Goal: Transaction & Acquisition: Download file/media

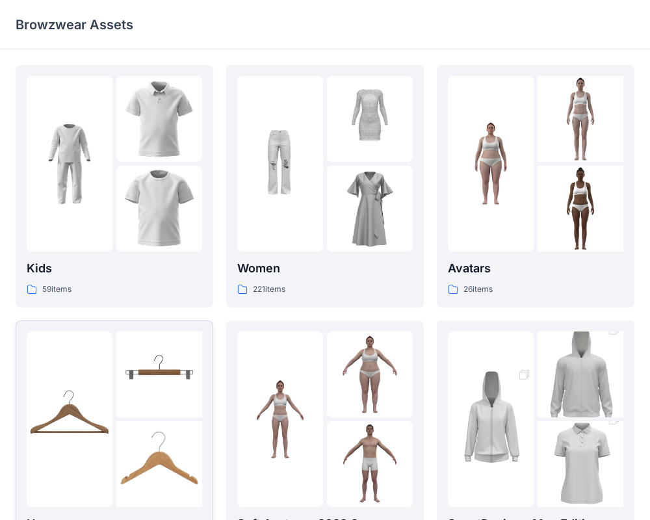
click at [77, 403] on img at bounding box center [70, 419] width 86 height 86
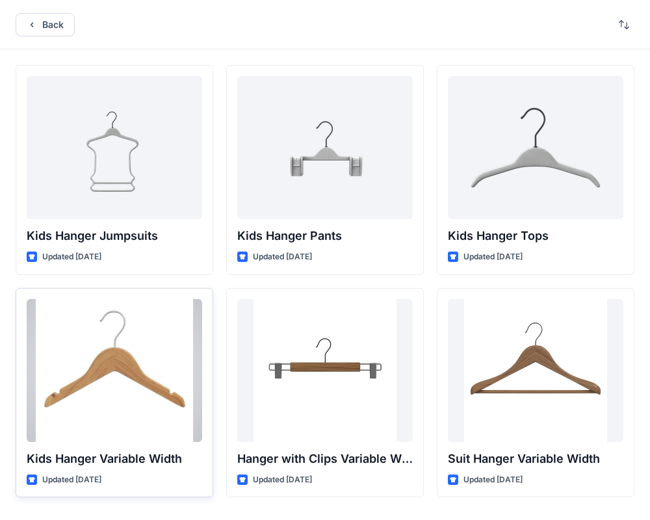
click at [99, 390] on div at bounding box center [114, 370] width 175 height 143
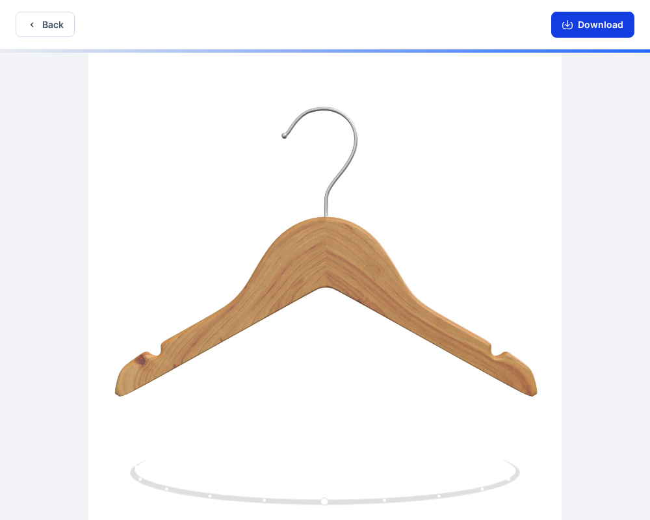
click at [607, 29] on button "Download" at bounding box center [592, 25] width 83 height 26
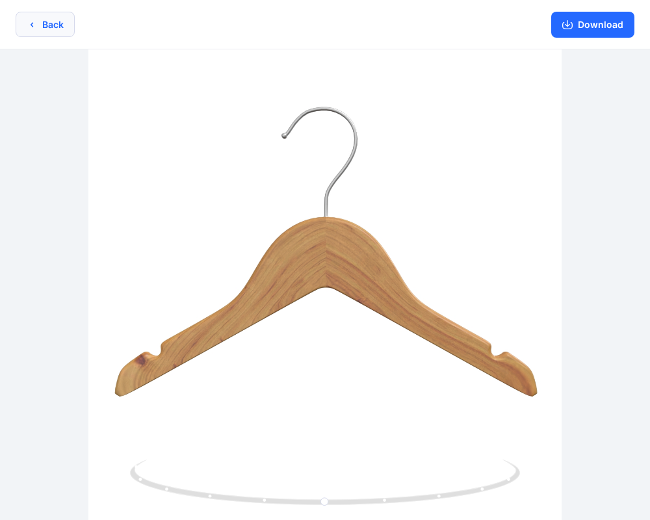
click at [36, 31] on button "Back" at bounding box center [45, 24] width 59 height 25
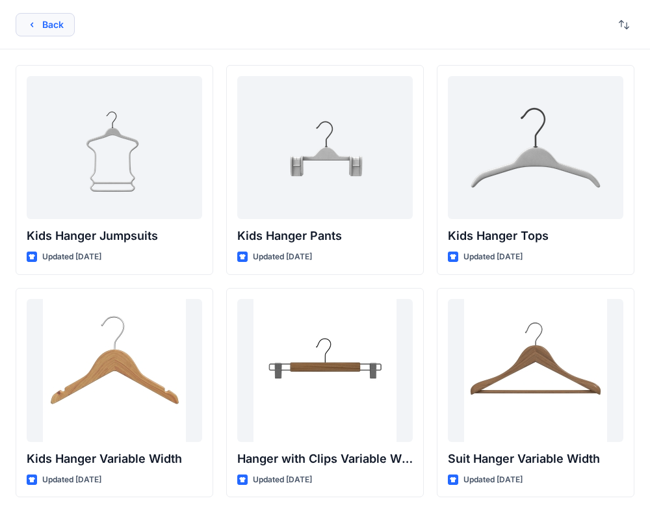
click at [37, 29] on button "Back" at bounding box center [45, 24] width 59 height 23
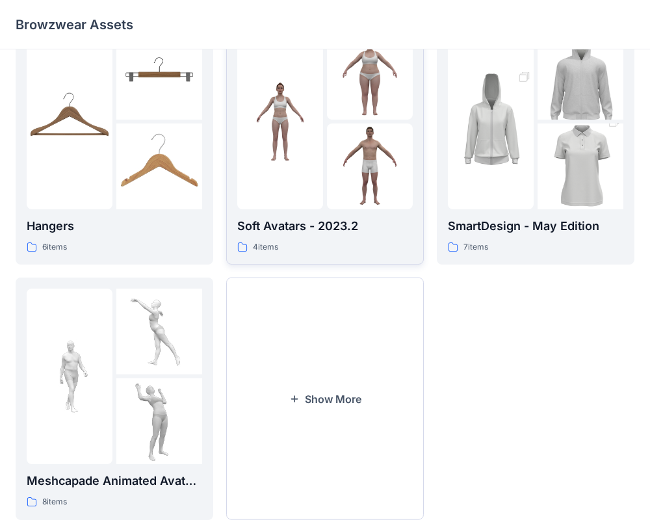
scroll to position [310, 0]
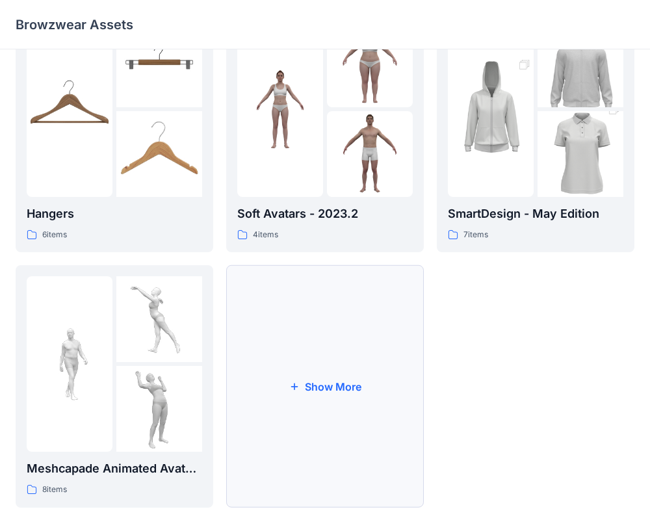
click at [312, 383] on button "Show More" at bounding box center [325, 386] width 198 height 242
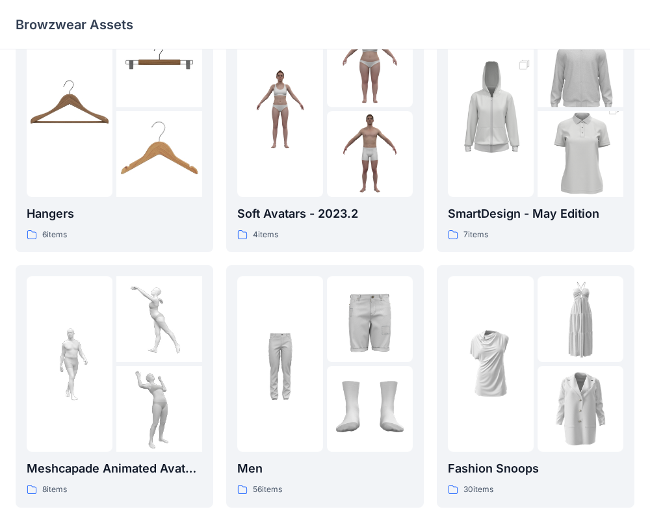
scroll to position [396, 0]
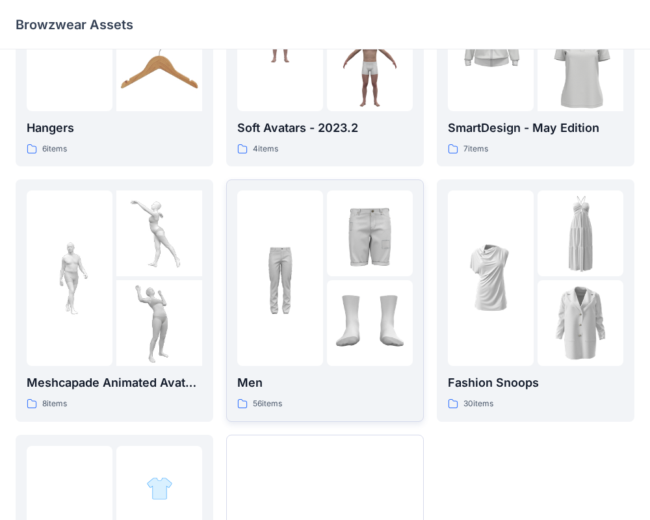
click at [300, 353] on div at bounding box center [280, 277] width 86 height 175
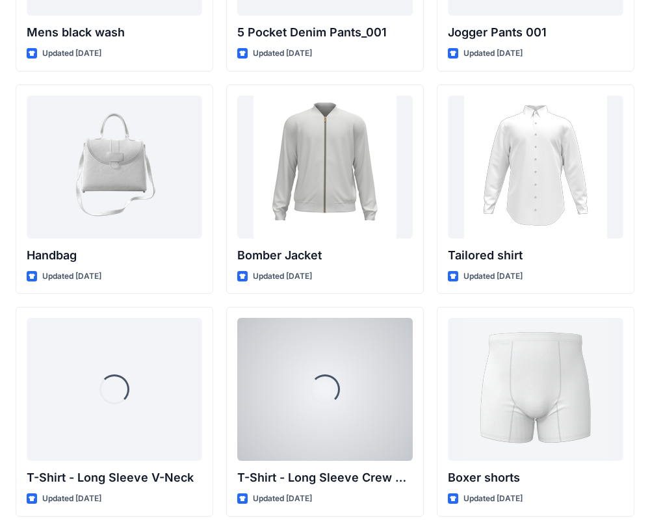
scroll to position [645, 0]
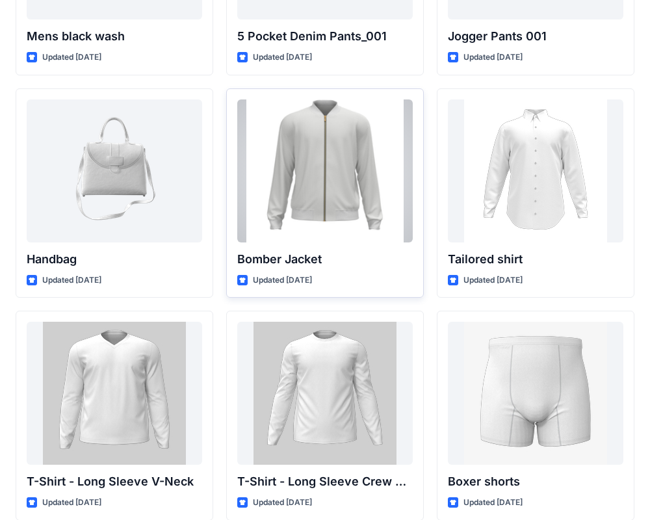
click at [339, 191] on div at bounding box center [324, 170] width 175 height 143
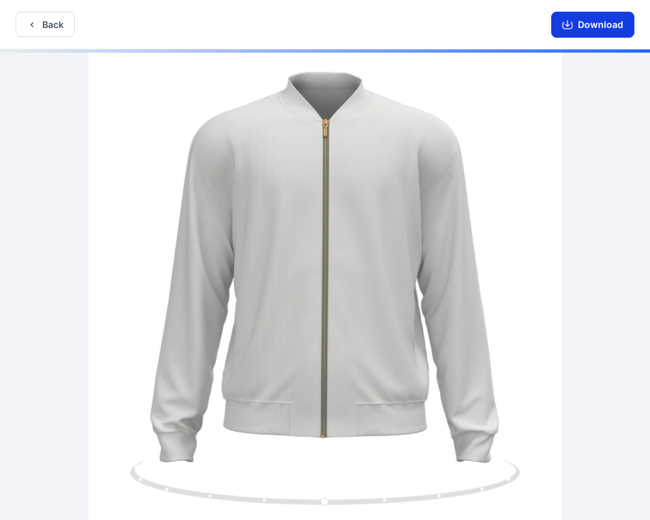
click at [601, 16] on button "Download" at bounding box center [592, 25] width 83 height 26
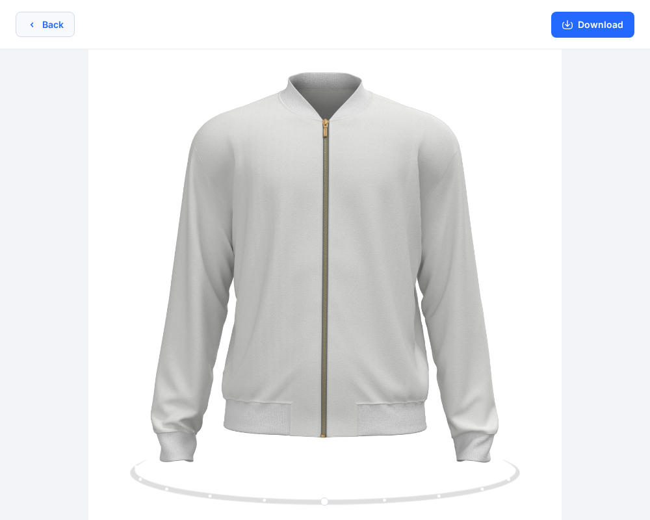
click at [55, 22] on button "Back" at bounding box center [45, 24] width 59 height 25
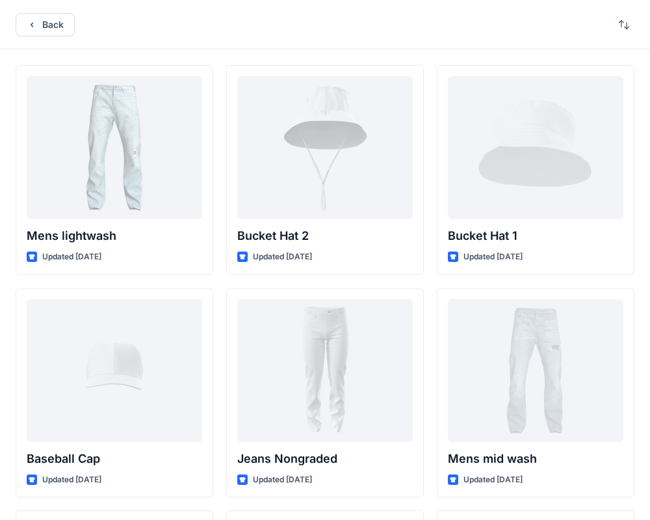
scroll to position [645, 0]
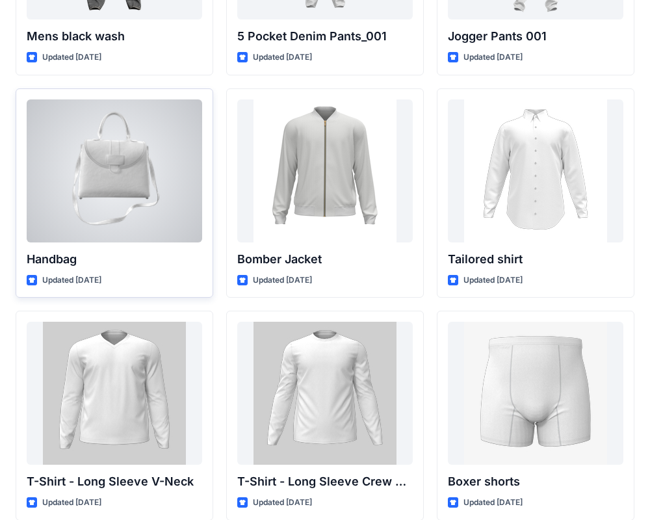
click at [136, 190] on div at bounding box center [114, 170] width 175 height 143
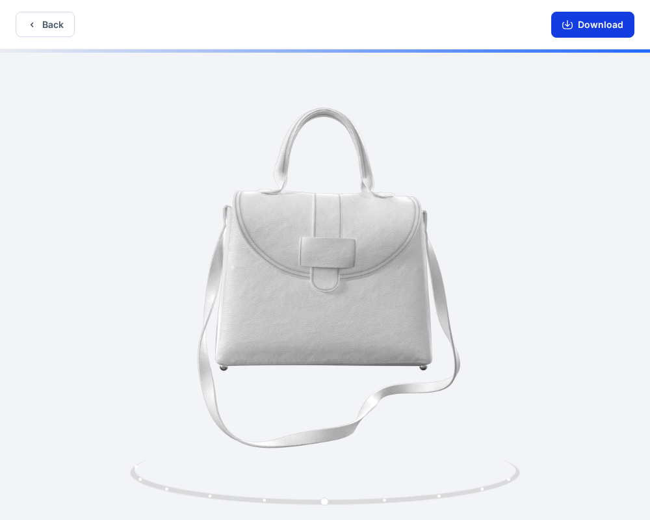
click at [601, 26] on button "Download" at bounding box center [592, 25] width 83 height 26
click at [603, 27] on button "Download" at bounding box center [592, 25] width 83 height 26
